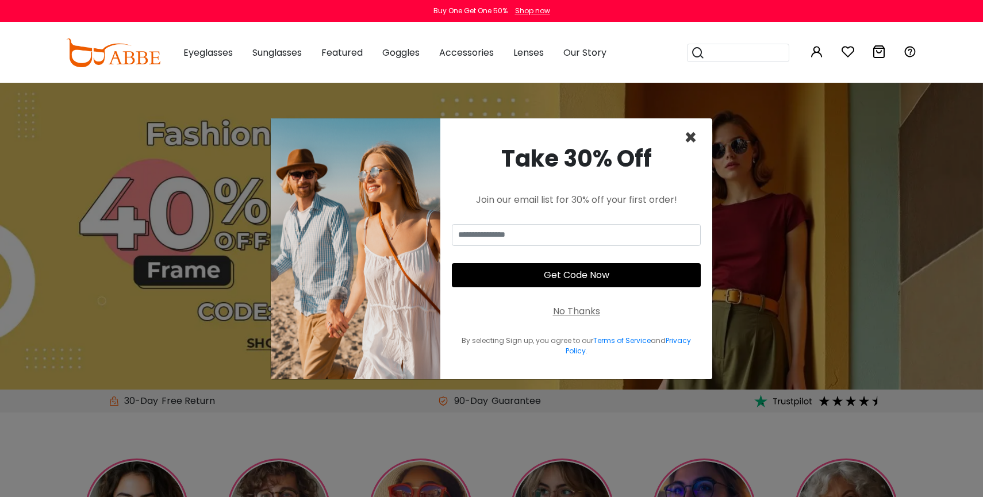
click at [694, 137] on span "×" at bounding box center [690, 137] width 13 height 29
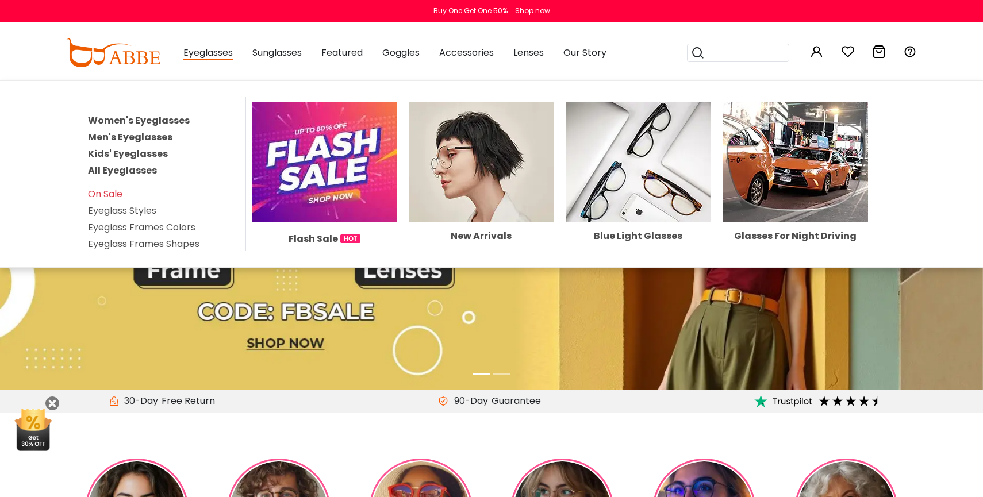
click at [129, 132] on link "Men's Eyeglasses" at bounding box center [130, 137] width 85 height 13
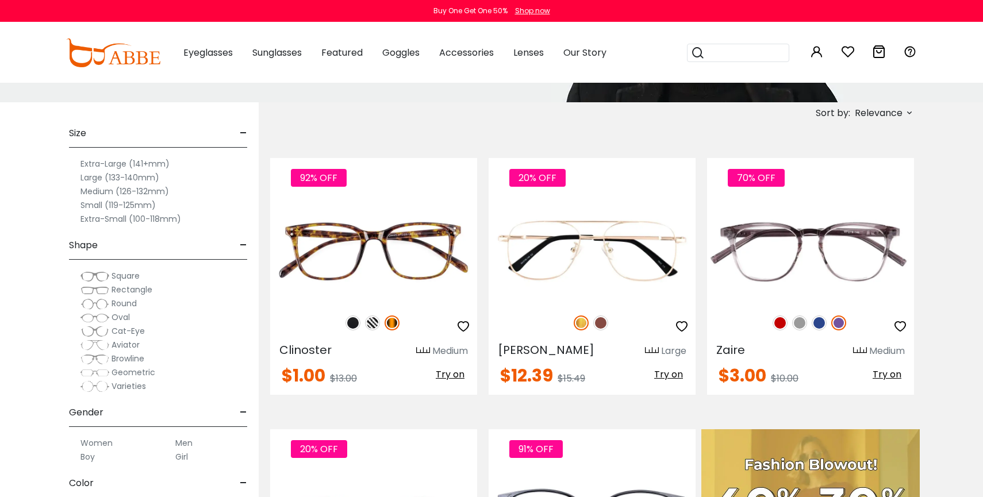
scroll to position [204, 0]
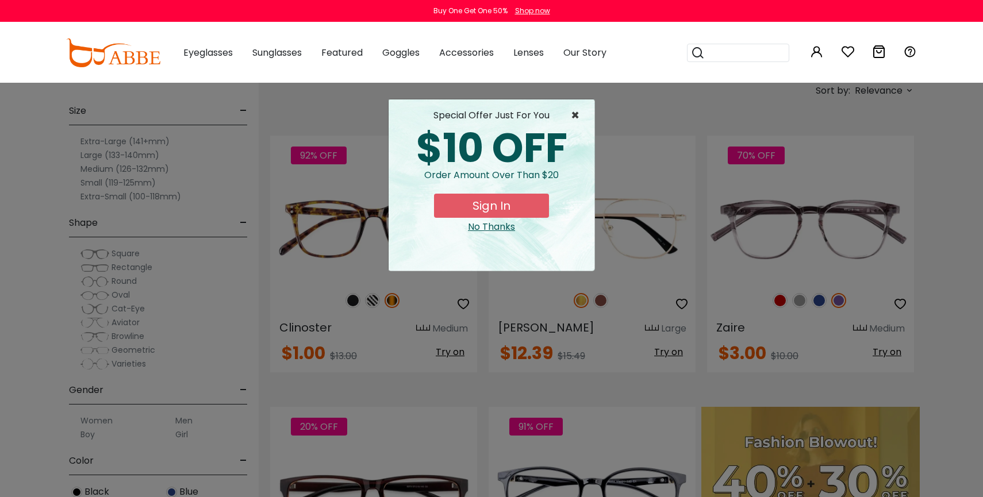
click at [574, 115] on span "×" at bounding box center [578, 116] width 14 height 14
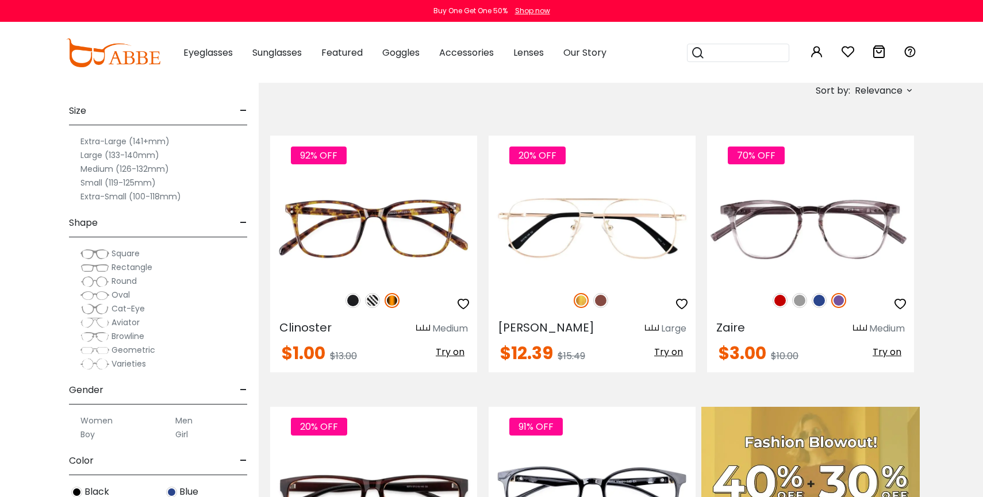
click at [114, 183] on label "Small (119-125mm)" at bounding box center [118, 183] width 75 height 14
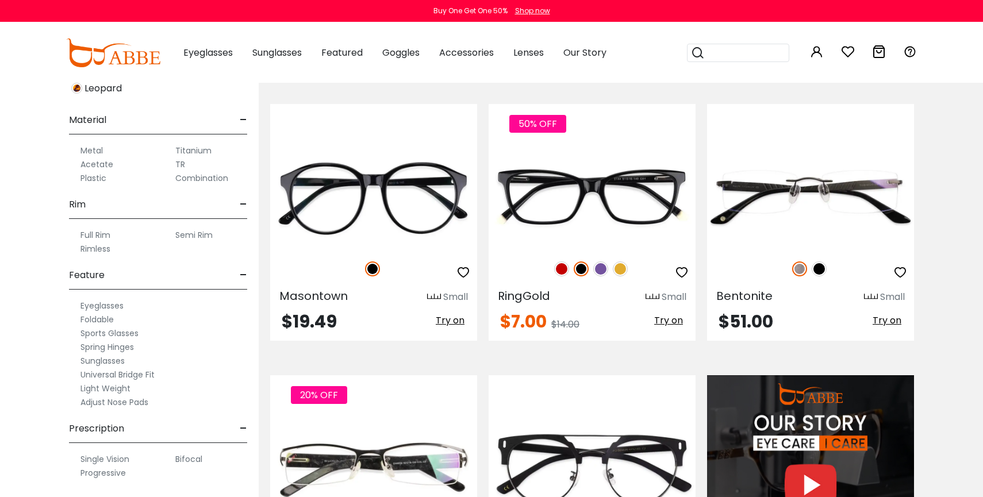
scroll to position [800, 0]
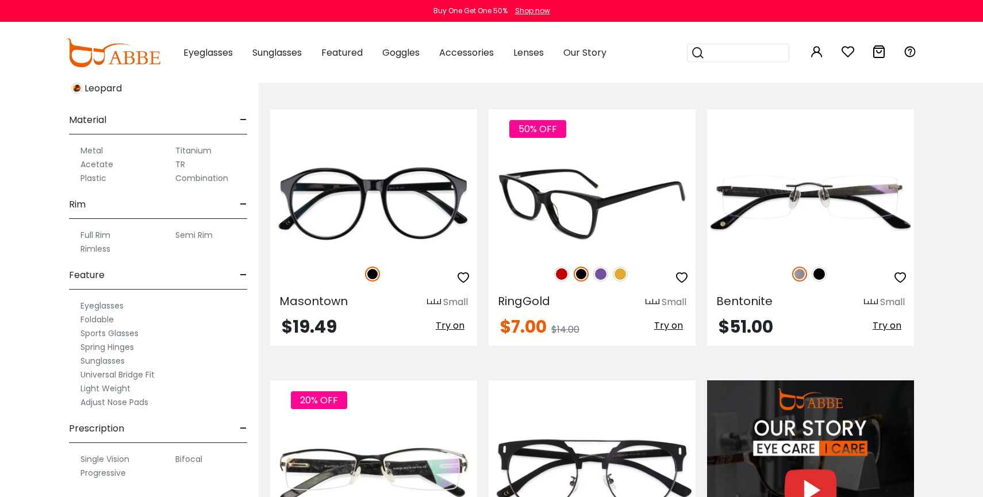
click at [619, 275] on img at bounding box center [620, 274] width 15 height 15
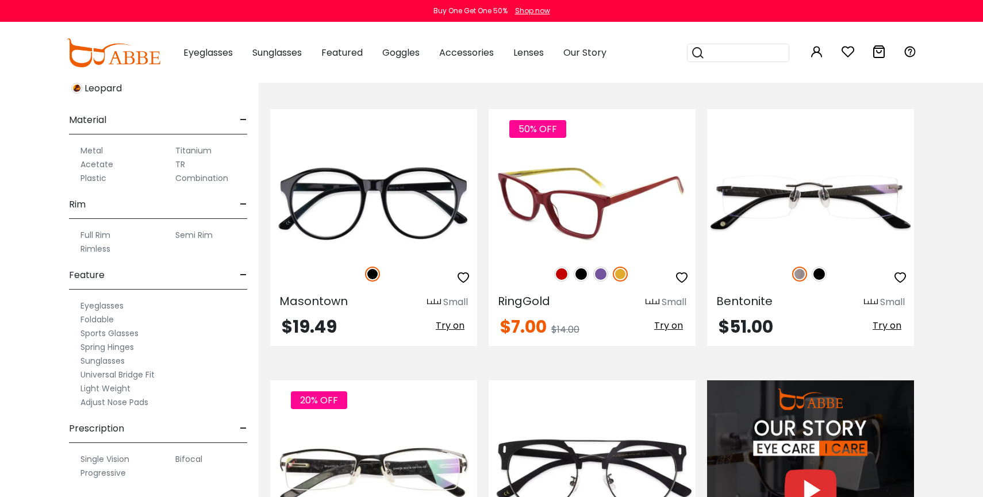
click at [602, 275] on img at bounding box center [600, 274] width 15 height 15
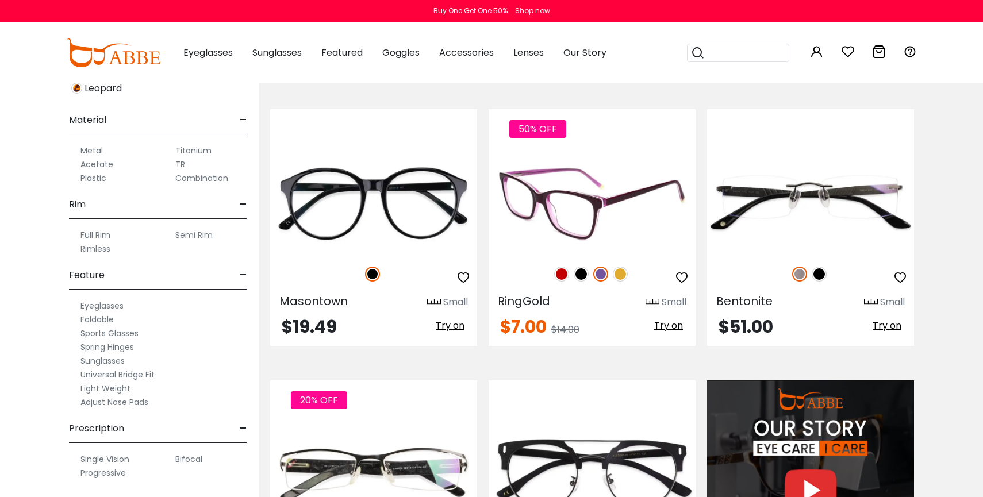
click at [579, 273] on img at bounding box center [581, 274] width 15 height 15
click at [560, 277] on img at bounding box center [561, 274] width 15 height 15
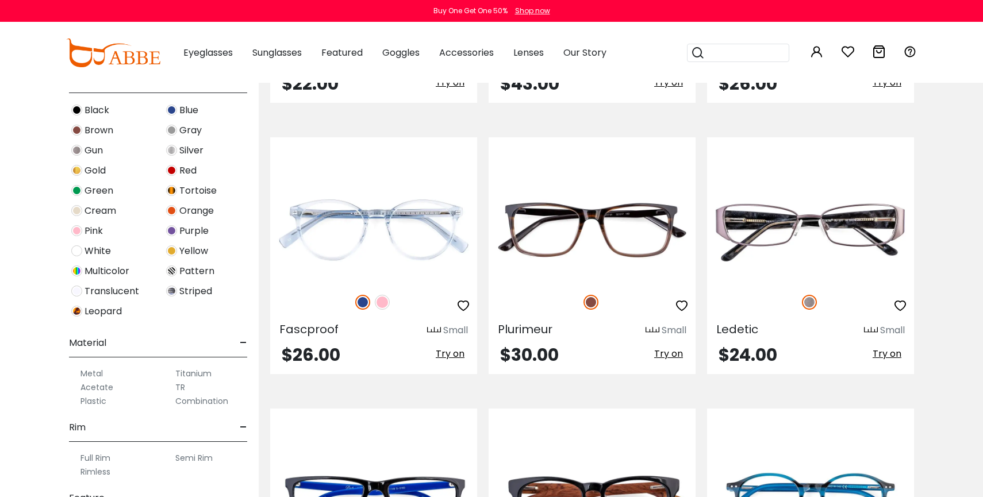
scroll to position [303, 0]
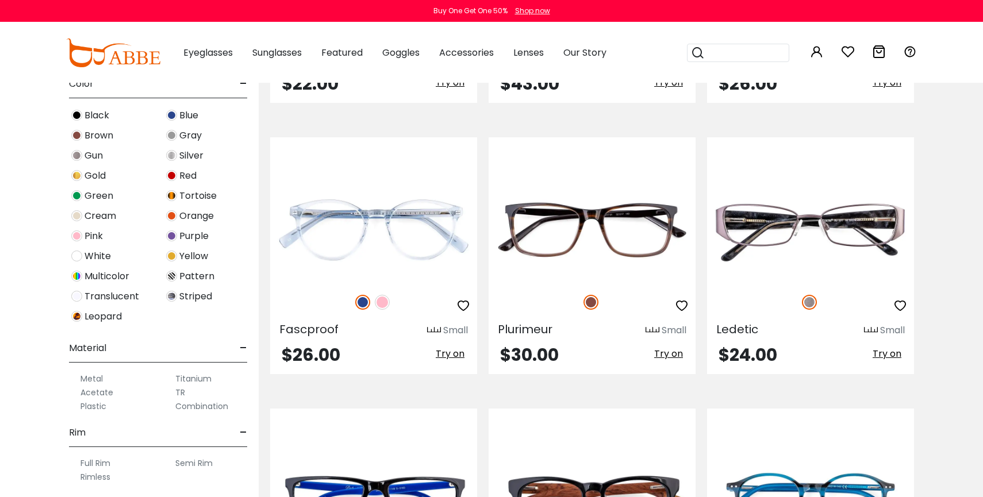
click at [78, 296] on img at bounding box center [76, 296] width 11 height 11
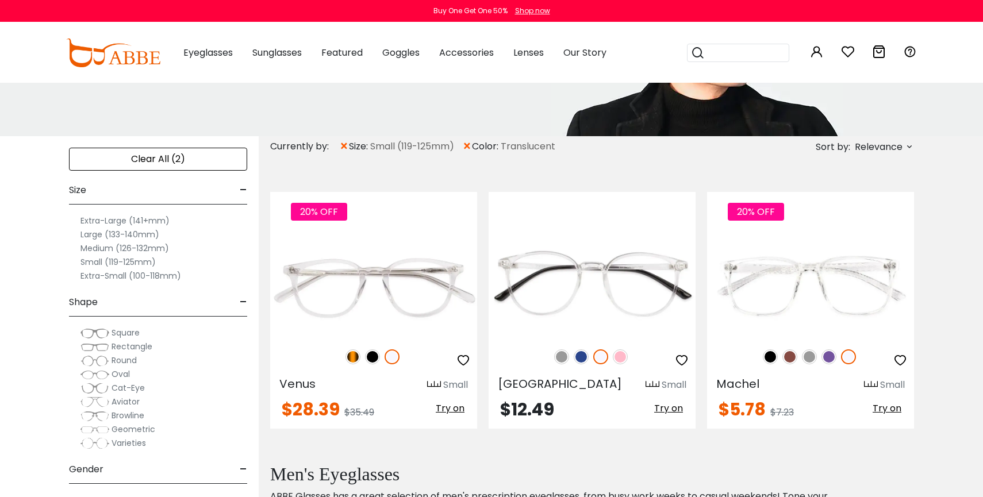
scroll to position [172, 0]
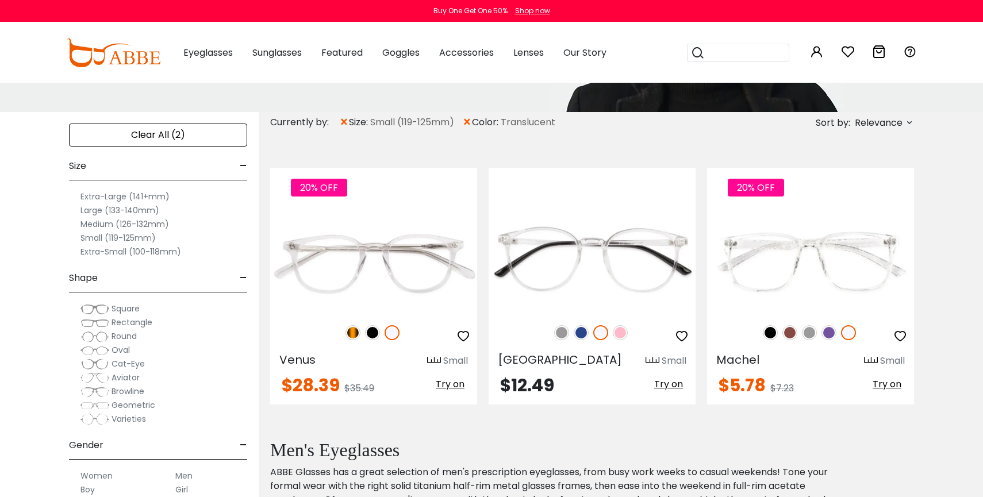
click at [105, 252] on label "Extra-Small (100-118mm)" at bounding box center [131, 252] width 101 height 14
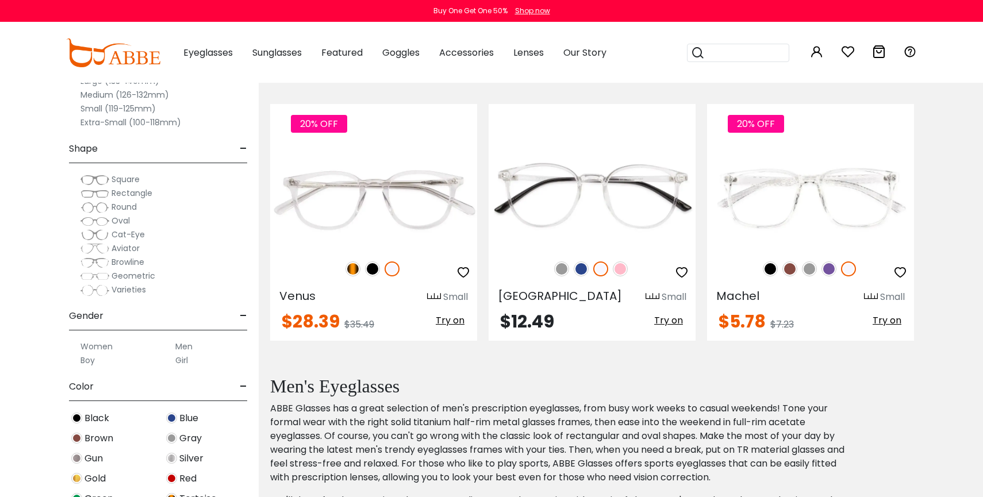
scroll to position [238, 0]
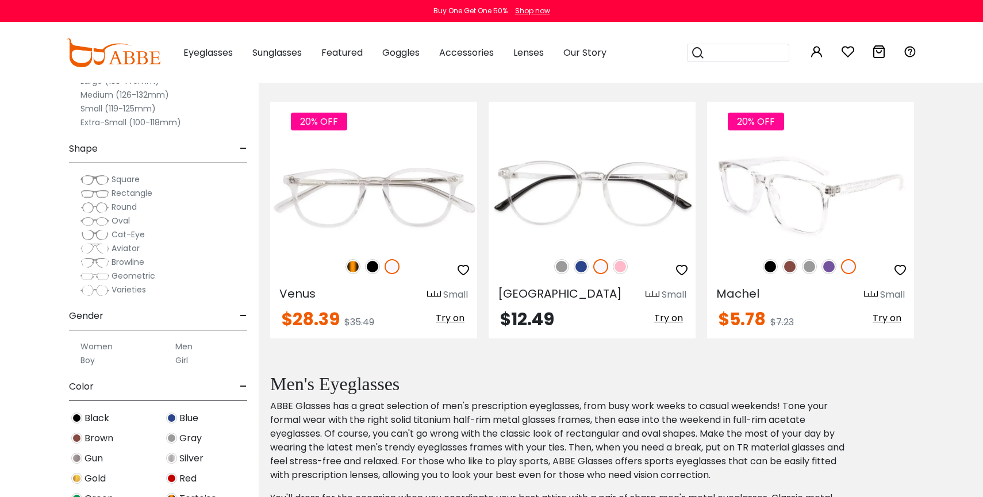
click at [799, 208] on img at bounding box center [810, 195] width 207 height 104
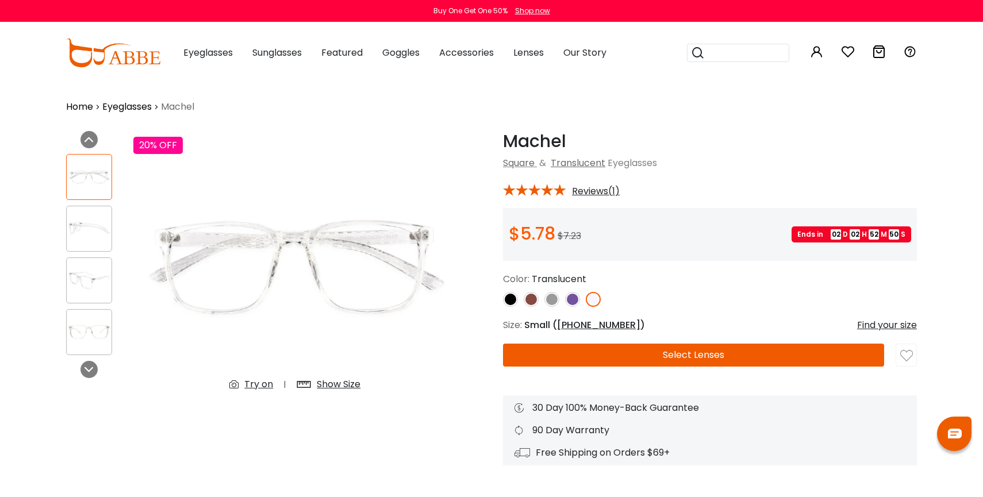
click at [342, 384] on div "Show Size" at bounding box center [339, 385] width 44 height 14
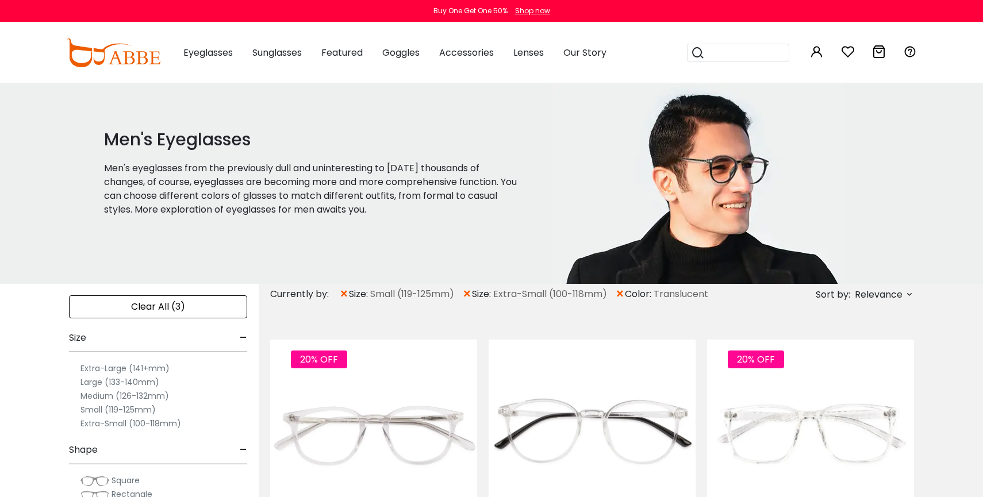
click at [623, 293] on span "×" at bounding box center [620, 294] width 10 height 21
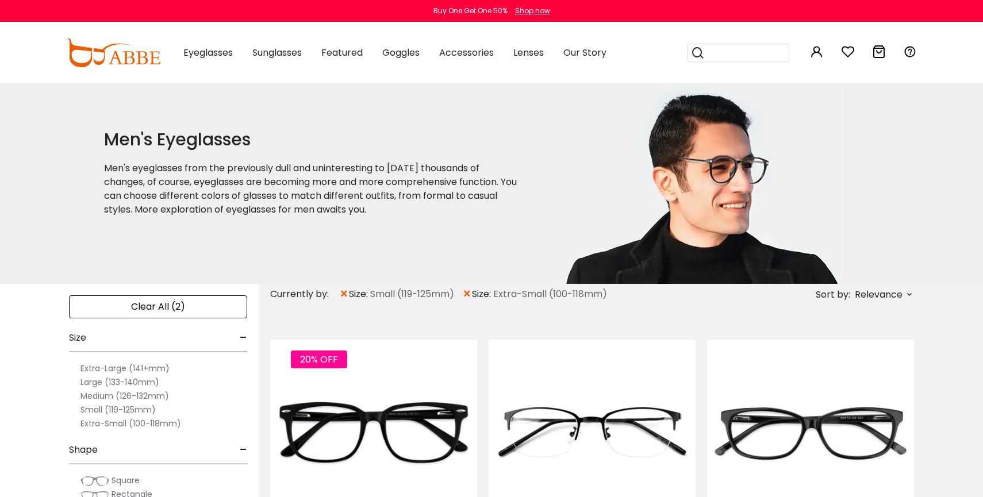
click at [343, 295] on span "×" at bounding box center [344, 294] width 10 height 21
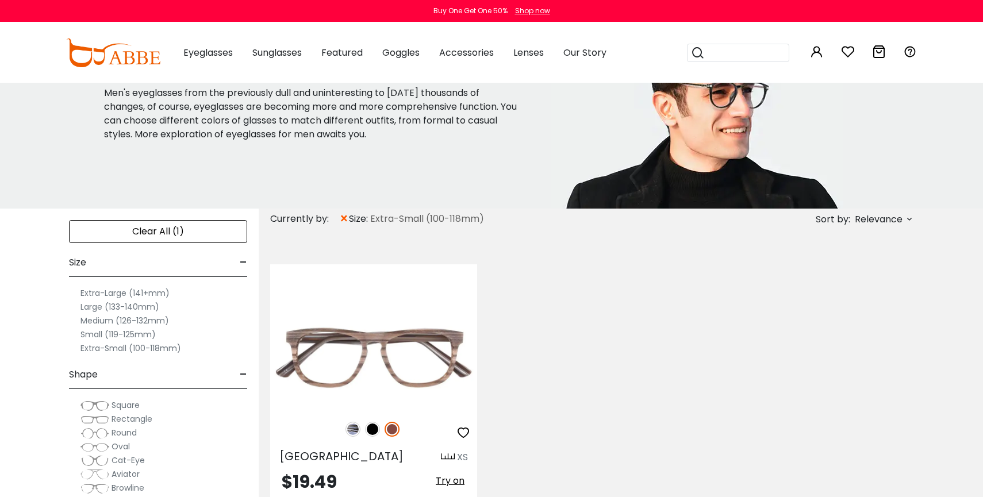
scroll to position [73, 0]
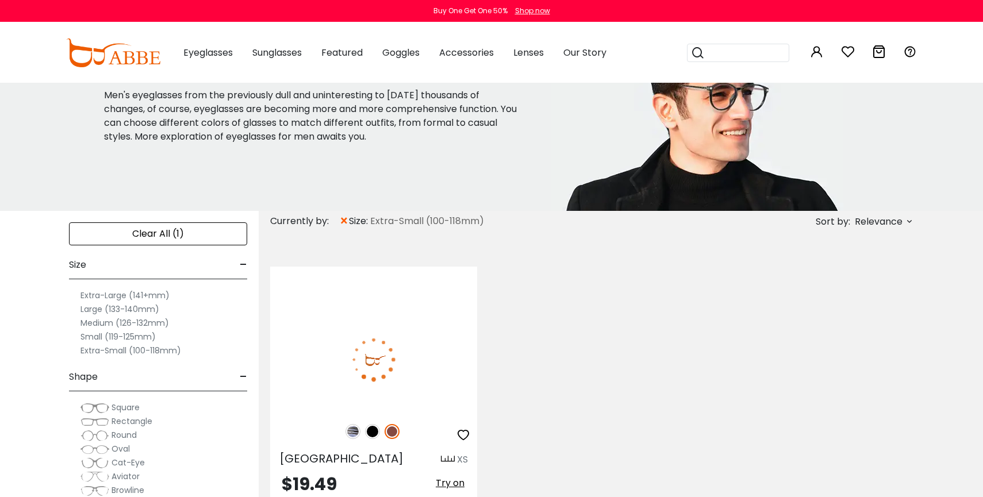
click at [389, 348] on img at bounding box center [373, 360] width 207 height 104
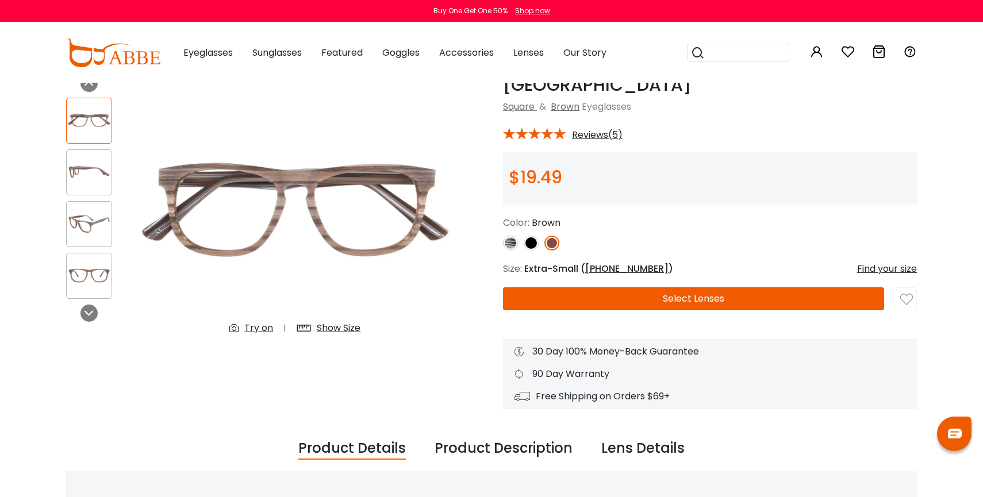
scroll to position [64, 0]
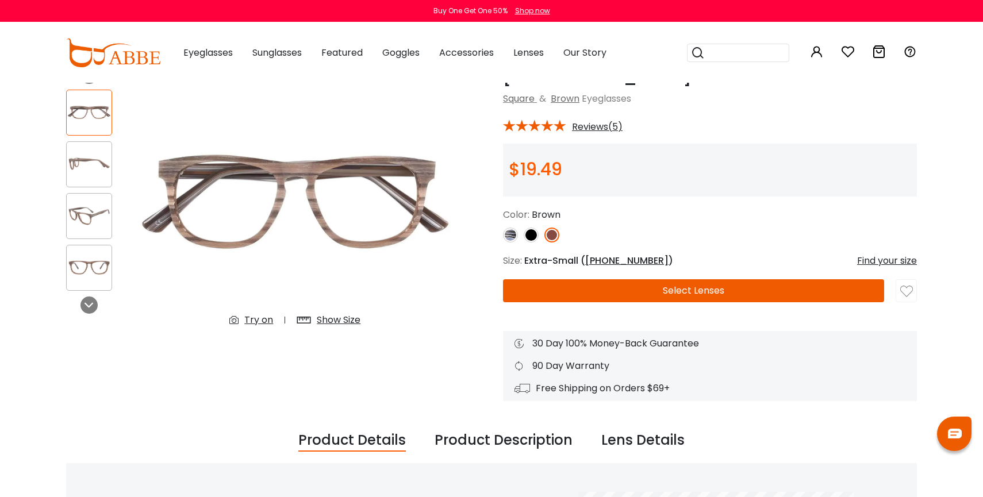
click at [327, 320] on div "Show Size" at bounding box center [339, 320] width 44 height 14
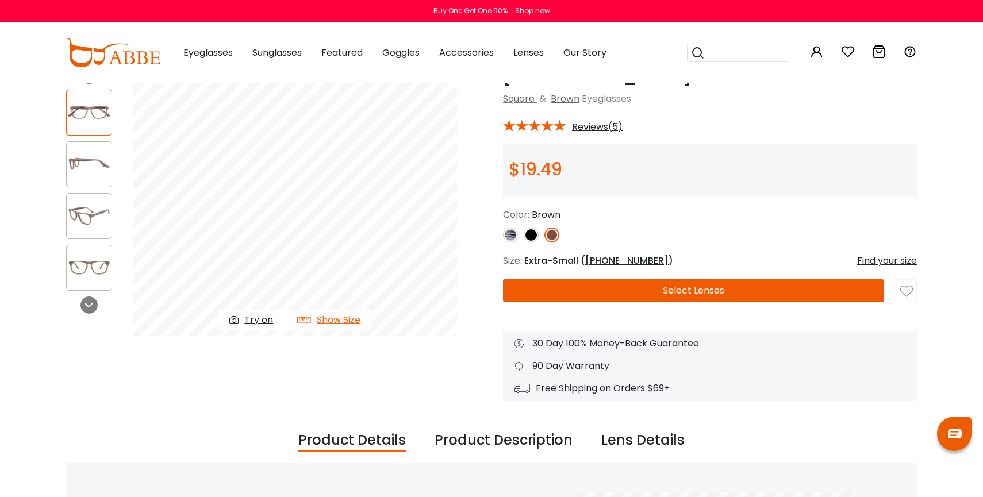
click at [327, 320] on div "Show Size" at bounding box center [339, 320] width 44 height 14
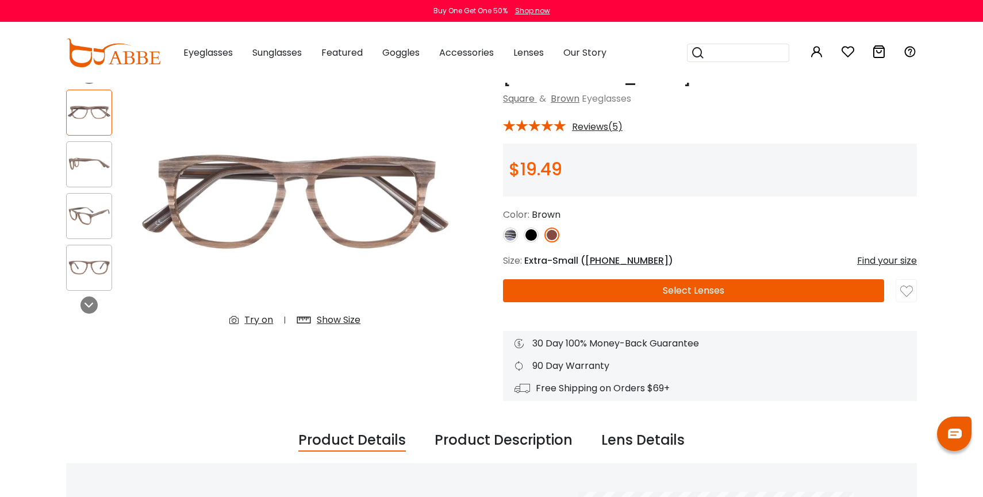
click at [531, 235] on img at bounding box center [531, 235] width 15 height 15
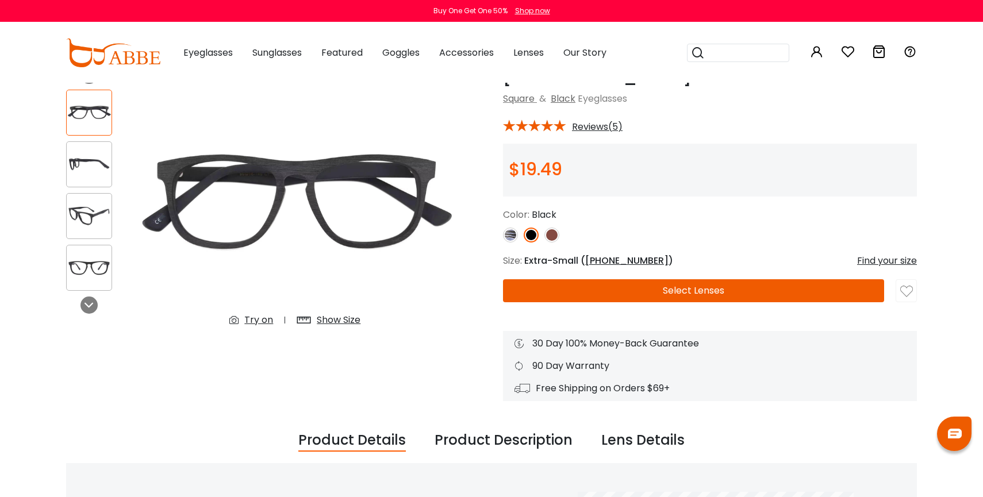
click at [512, 235] on img at bounding box center [510, 235] width 15 height 15
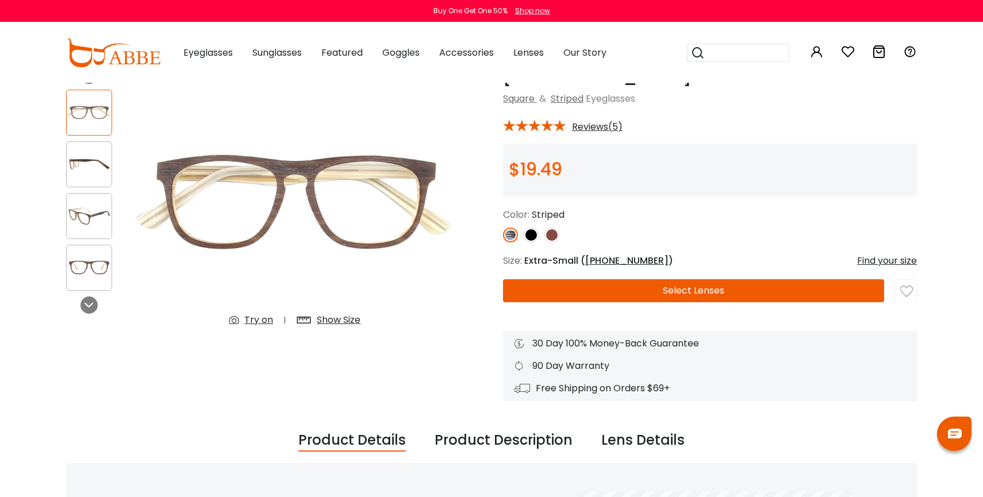
click at [306, 319] on icon at bounding box center [307, 320] width 20 height 21
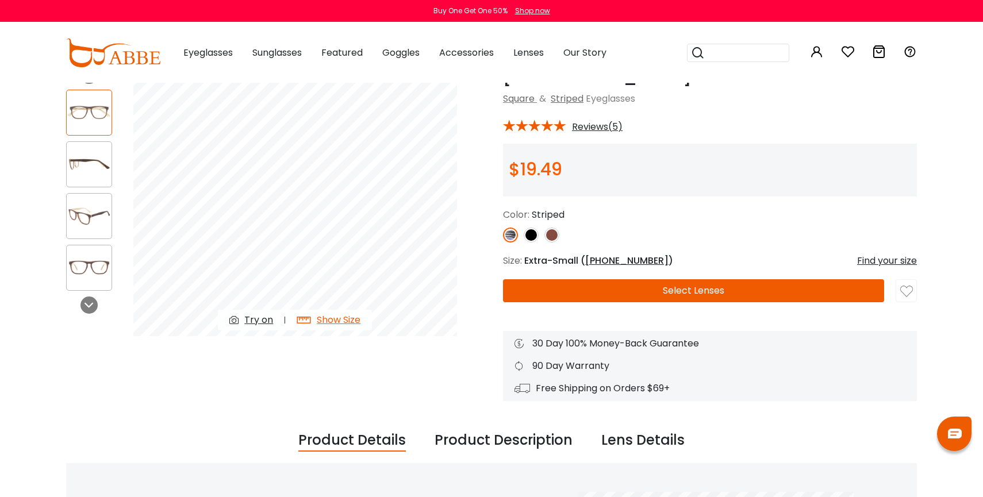
click at [87, 166] on img at bounding box center [89, 164] width 45 height 22
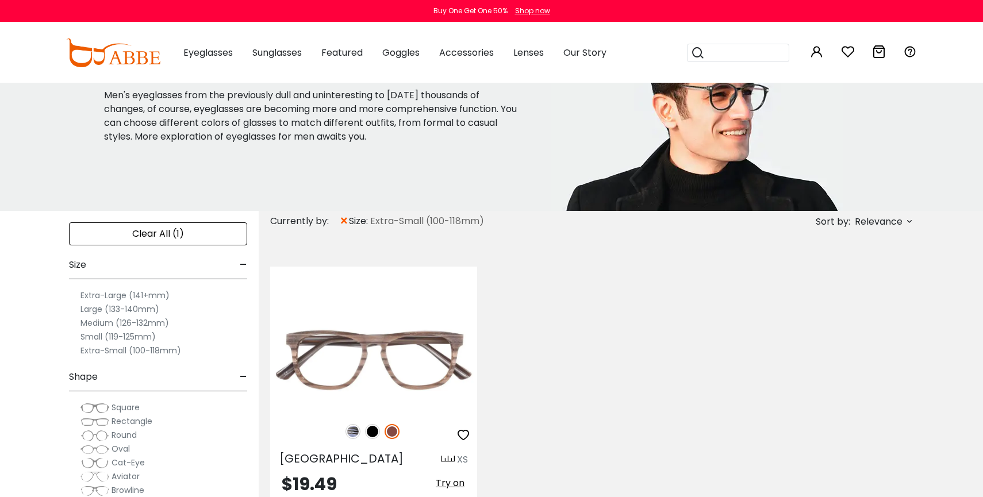
click at [121, 334] on label "Small (119-125mm)" at bounding box center [118, 337] width 75 height 14
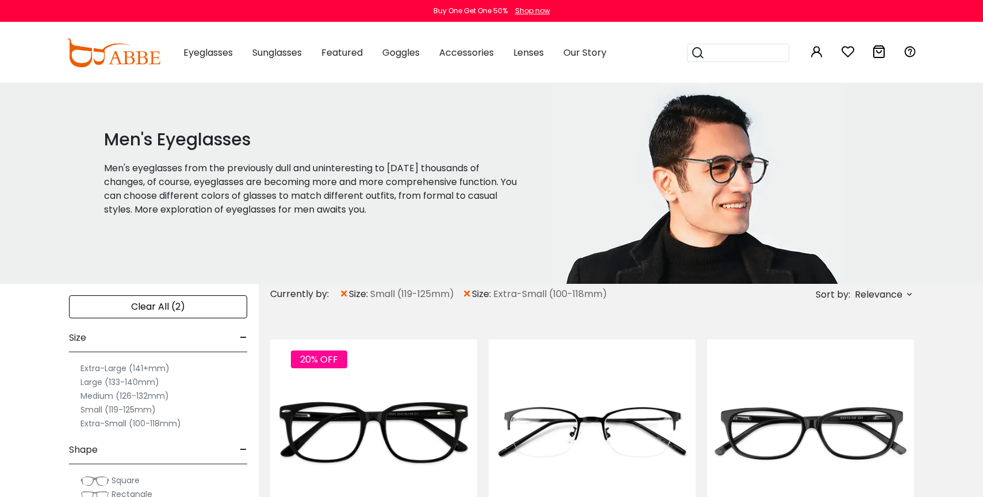
click at [472, 292] on span "×" at bounding box center [467, 294] width 10 height 21
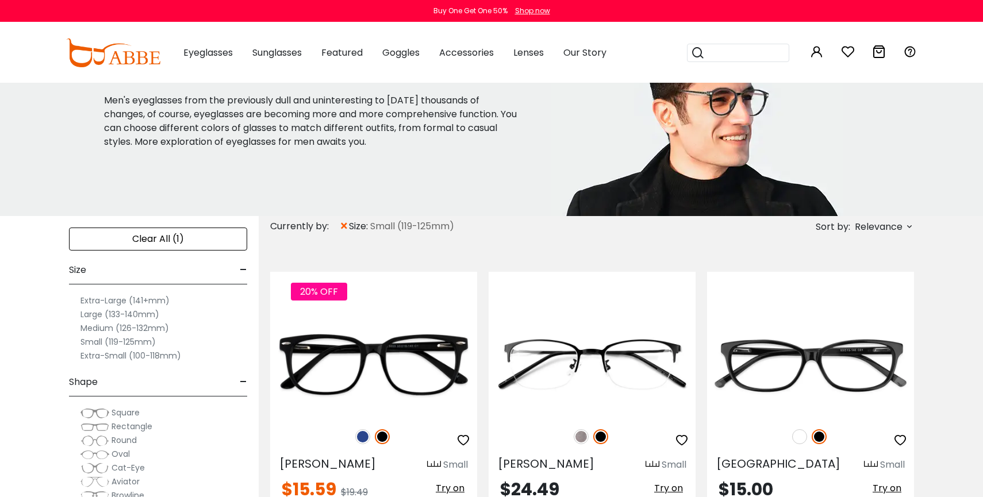
scroll to position [108, 0]
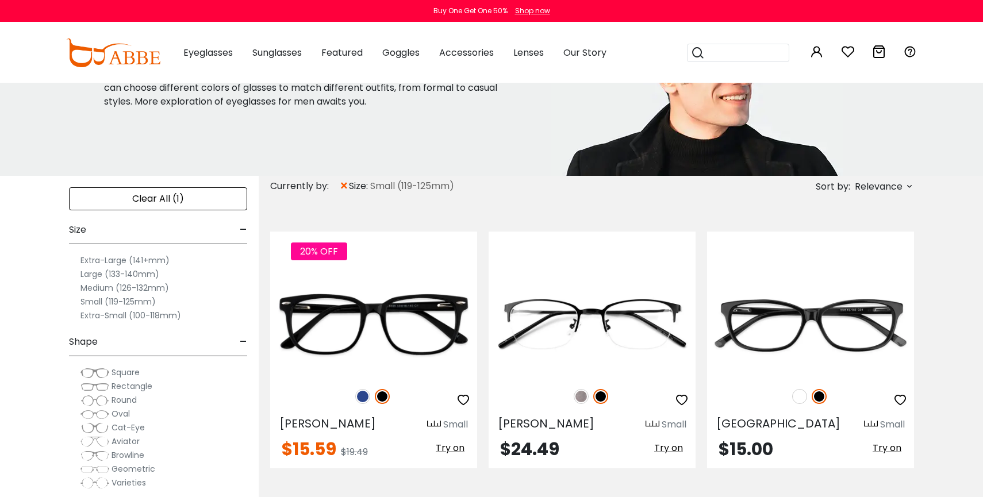
click at [118, 382] on span "Rectangle" at bounding box center [132, 387] width 41 height 12
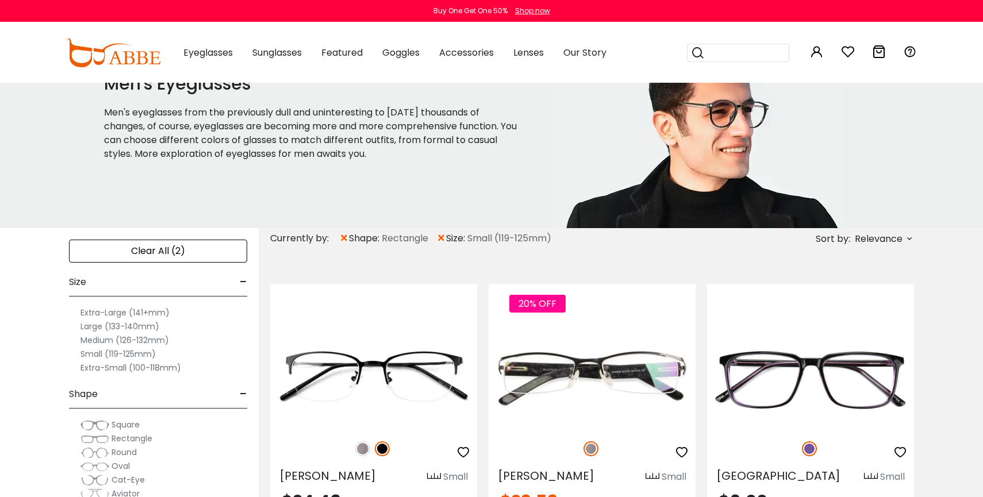
scroll to position [55, 0]
